Goal: Navigation & Orientation: Find specific page/section

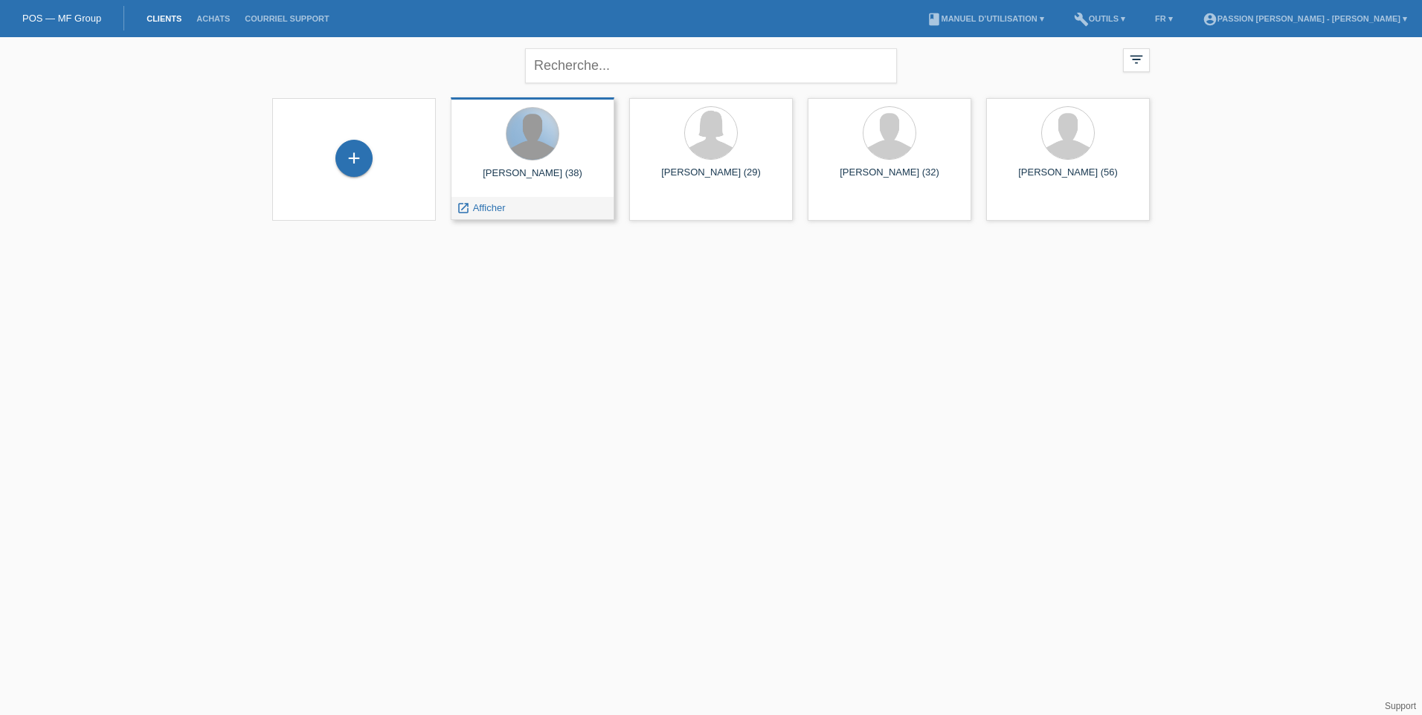
click at [526, 129] on div at bounding box center [532, 134] width 52 height 52
click at [480, 210] on span "Afficher" at bounding box center [489, 207] width 33 height 11
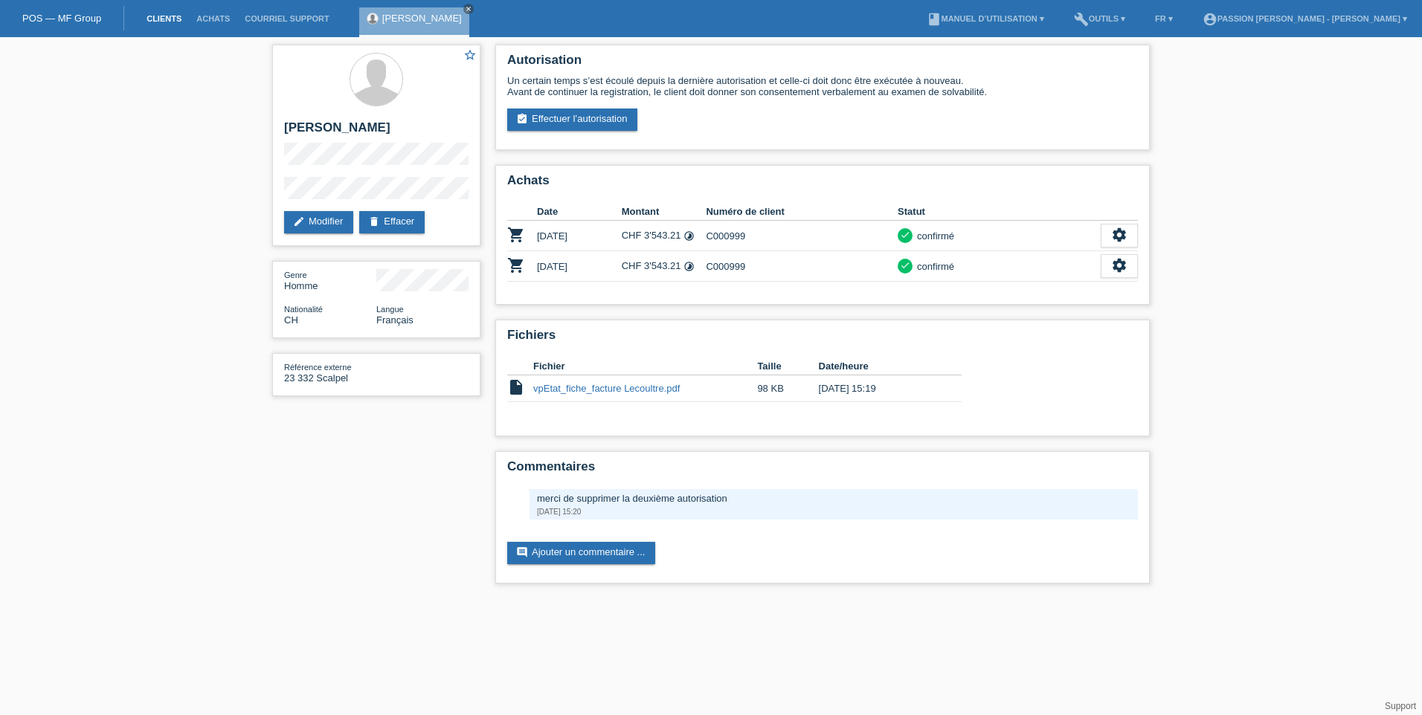
click at [176, 19] on link "Clients" at bounding box center [164, 18] width 50 height 9
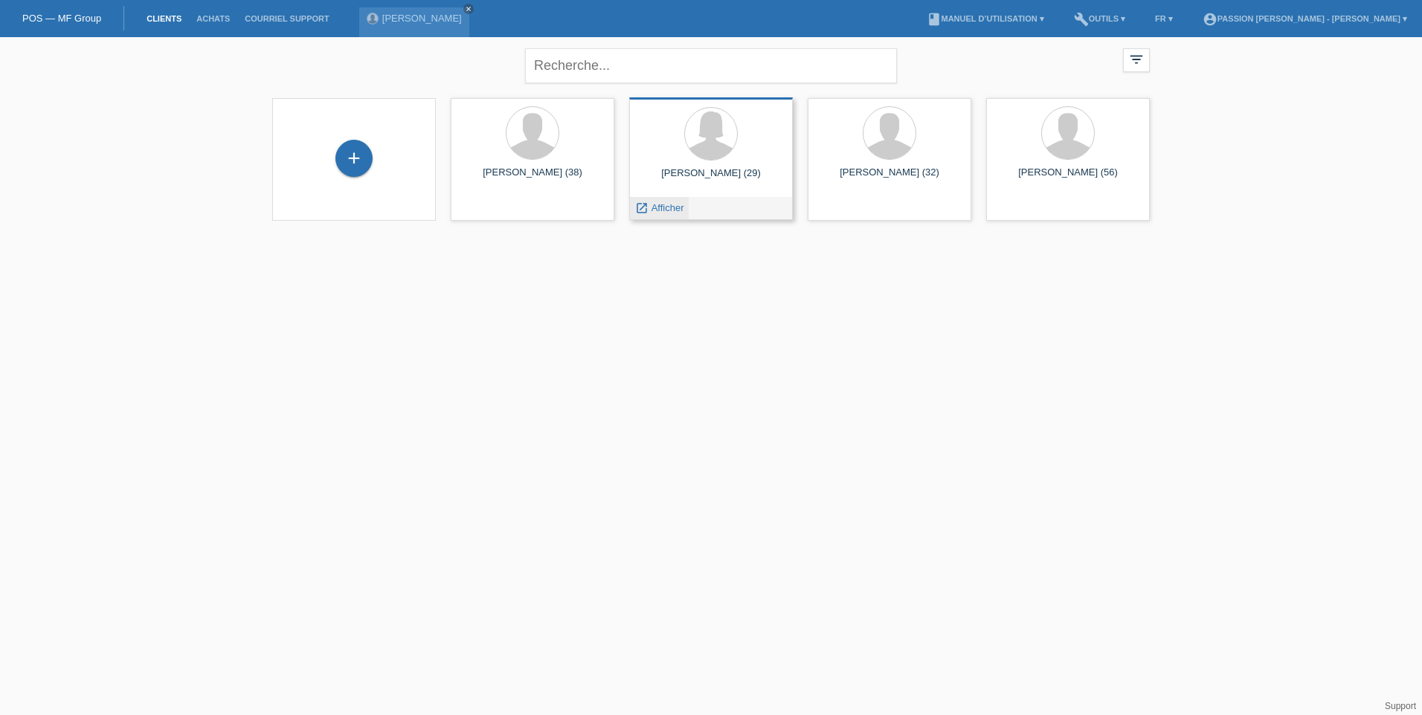
click at [671, 210] on span "Afficher" at bounding box center [668, 207] width 33 height 11
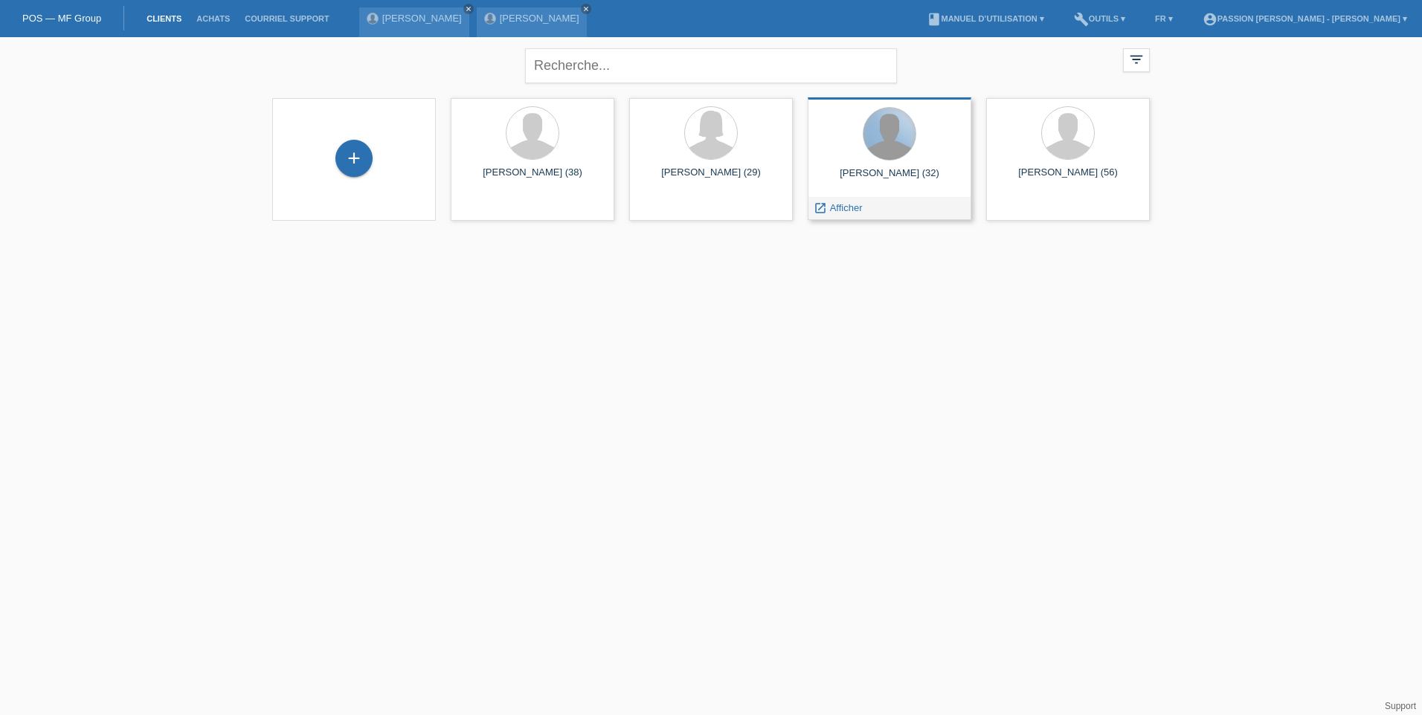
click at [892, 152] on div at bounding box center [889, 134] width 52 height 52
click at [843, 210] on span "Afficher" at bounding box center [846, 207] width 33 height 11
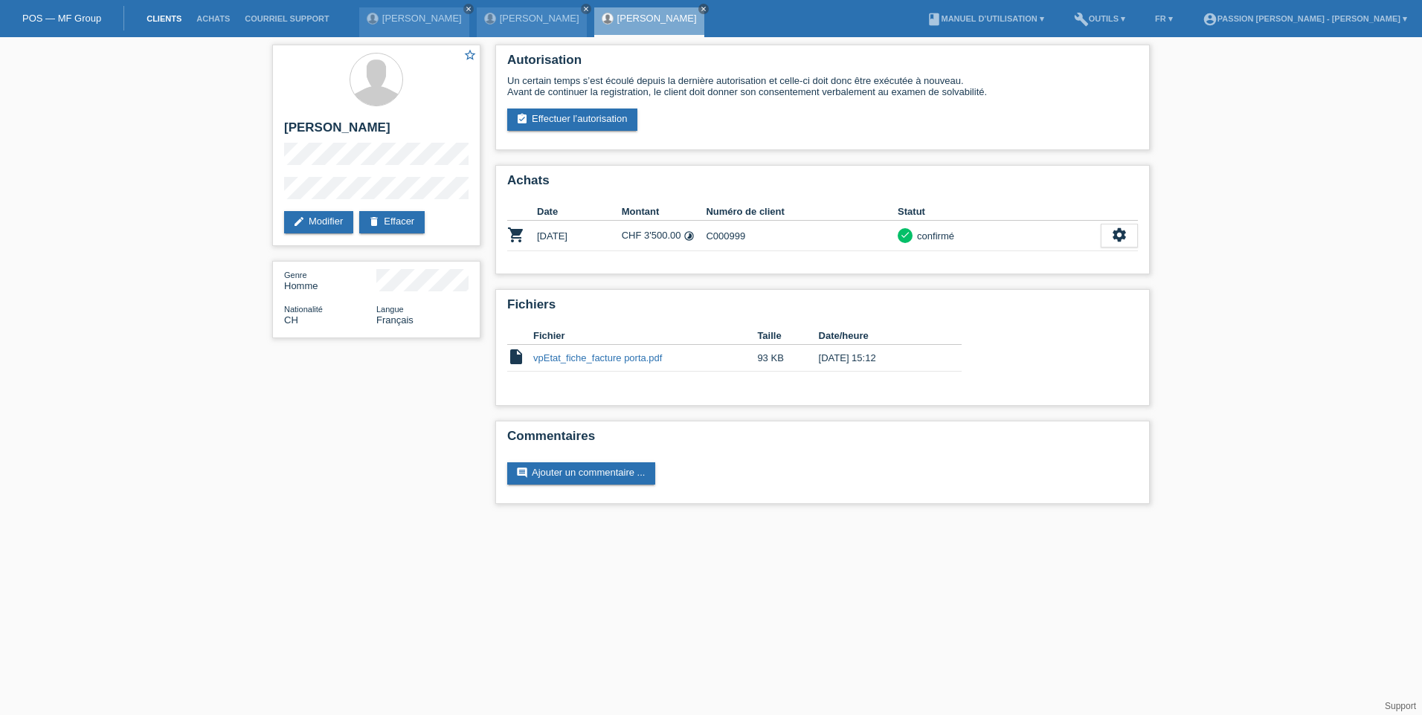
click at [148, 18] on link "Clients" at bounding box center [164, 18] width 50 height 9
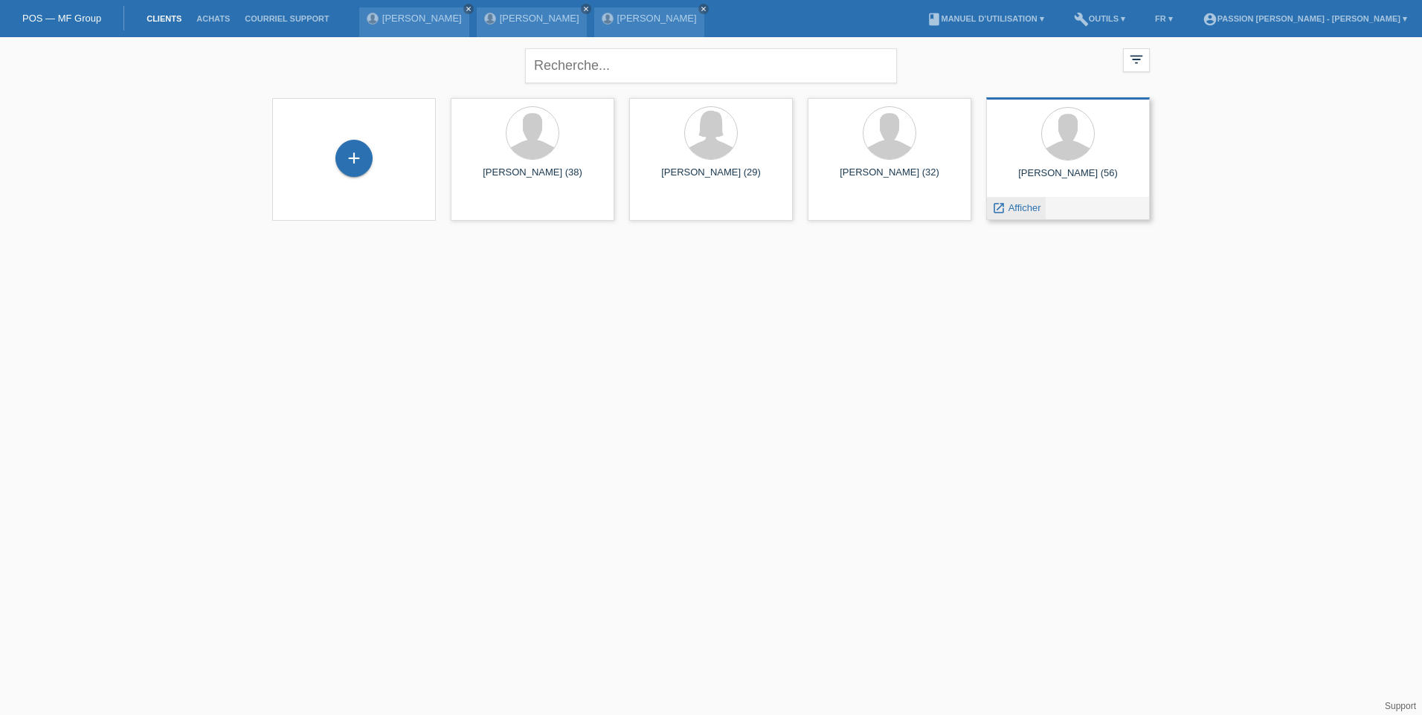
click at [1032, 204] on span "Afficher" at bounding box center [1024, 207] width 33 height 11
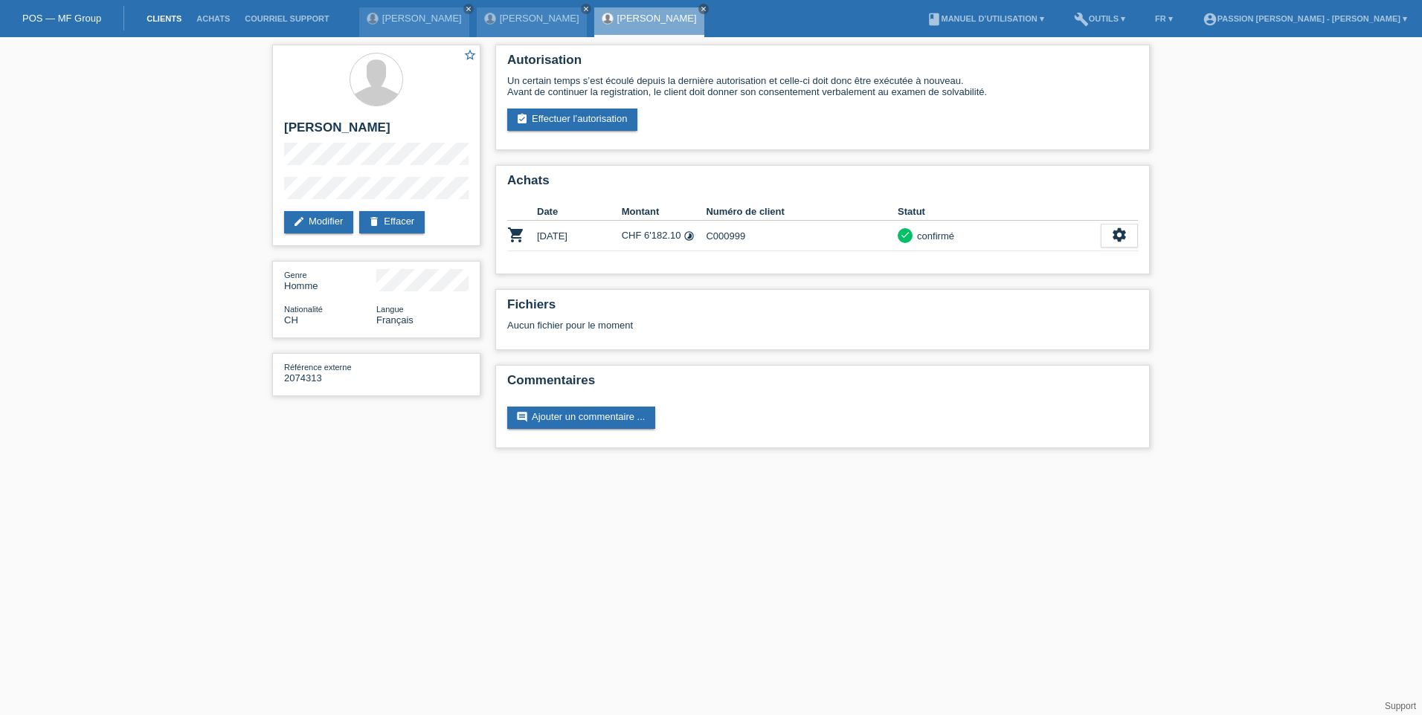
click at [158, 16] on link "Clients" at bounding box center [164, 18] width 50 height 9
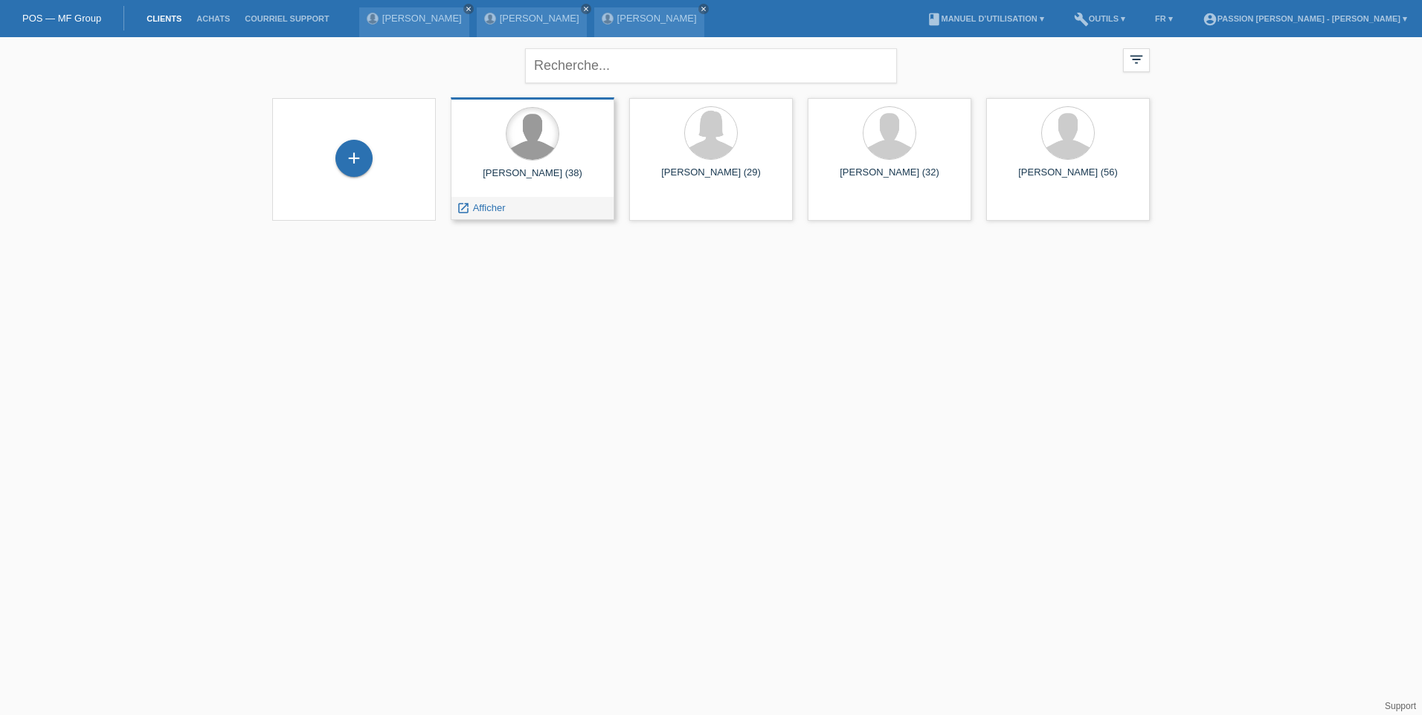
click at [523, 151] on div at bounding box center [532, 134] width 52 height 52
click at [525, 173] on div "[PERSON_NAME] (38)" at bounding box center [533, 179] width 140 height 24
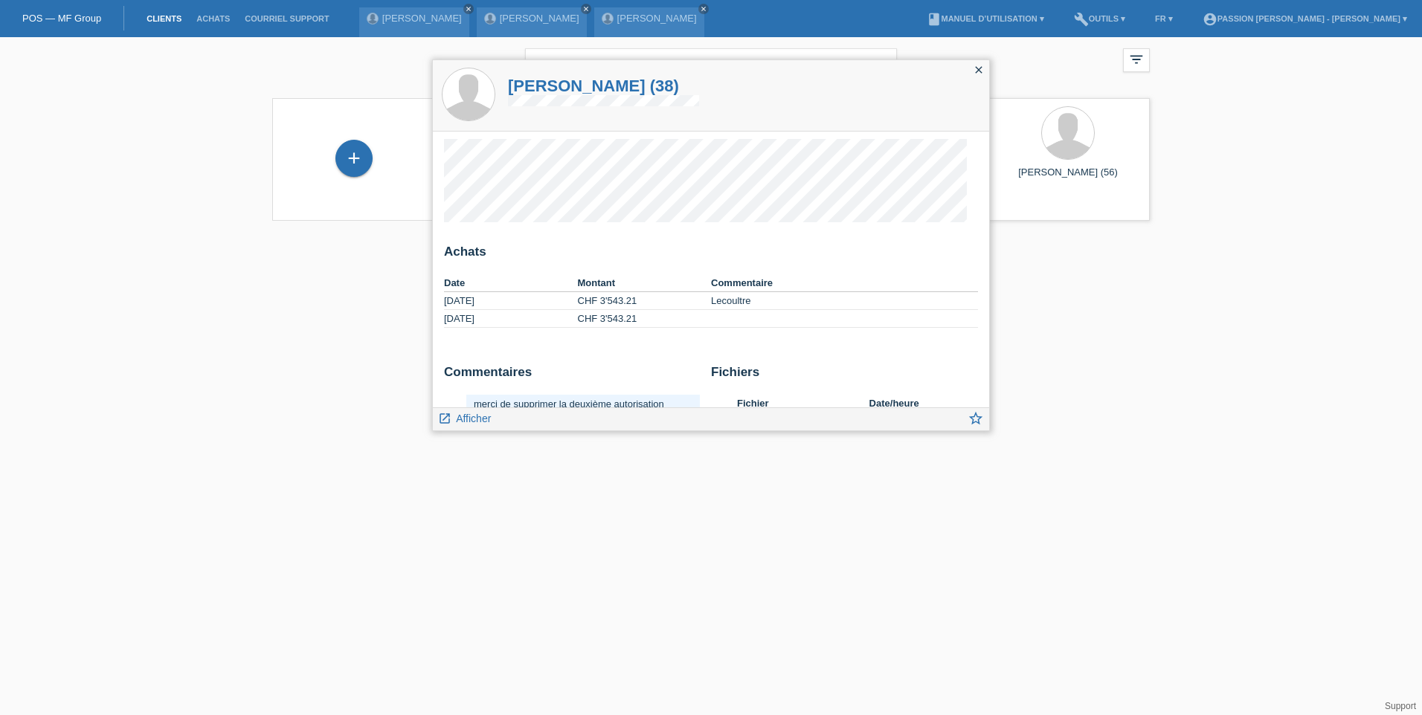
scroll to position [54, 0]
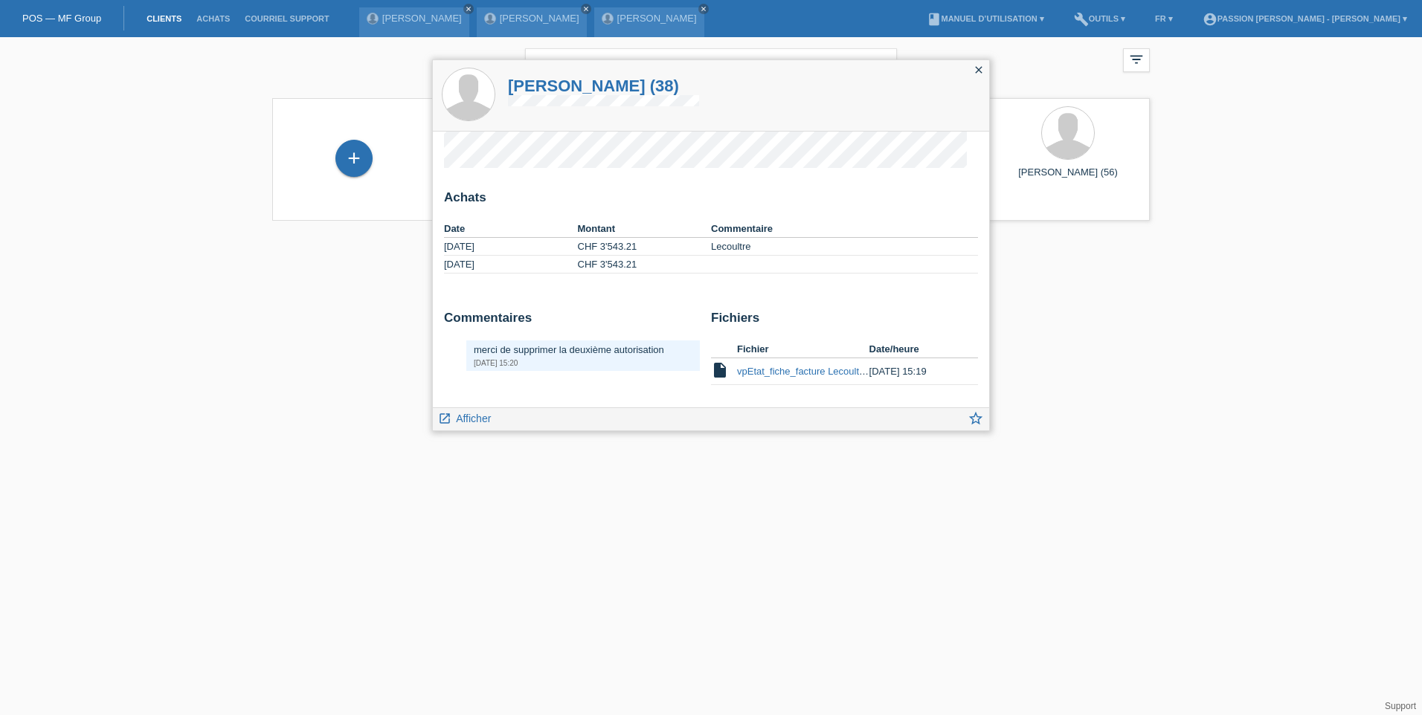
click at [831, 100] on div "[PERSON_NAME] (38)" at bounding box center [711, 95] width 556 height 71
